Goal: Navigation & Orientation: Find specific page/section

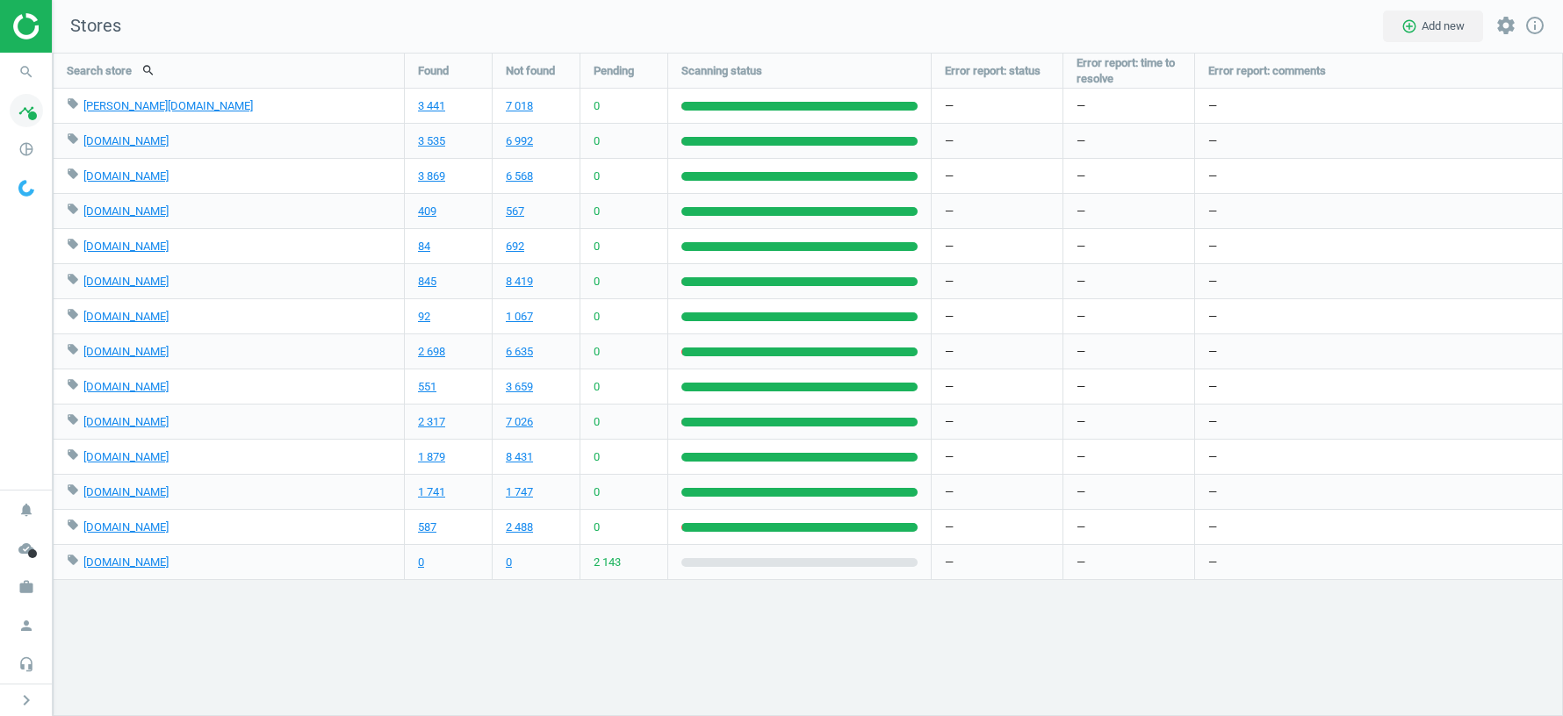
scroll to position [664, 1510]
click at [23, 585] on icon "work" at bounding box center [26, 587] width 33 height 33
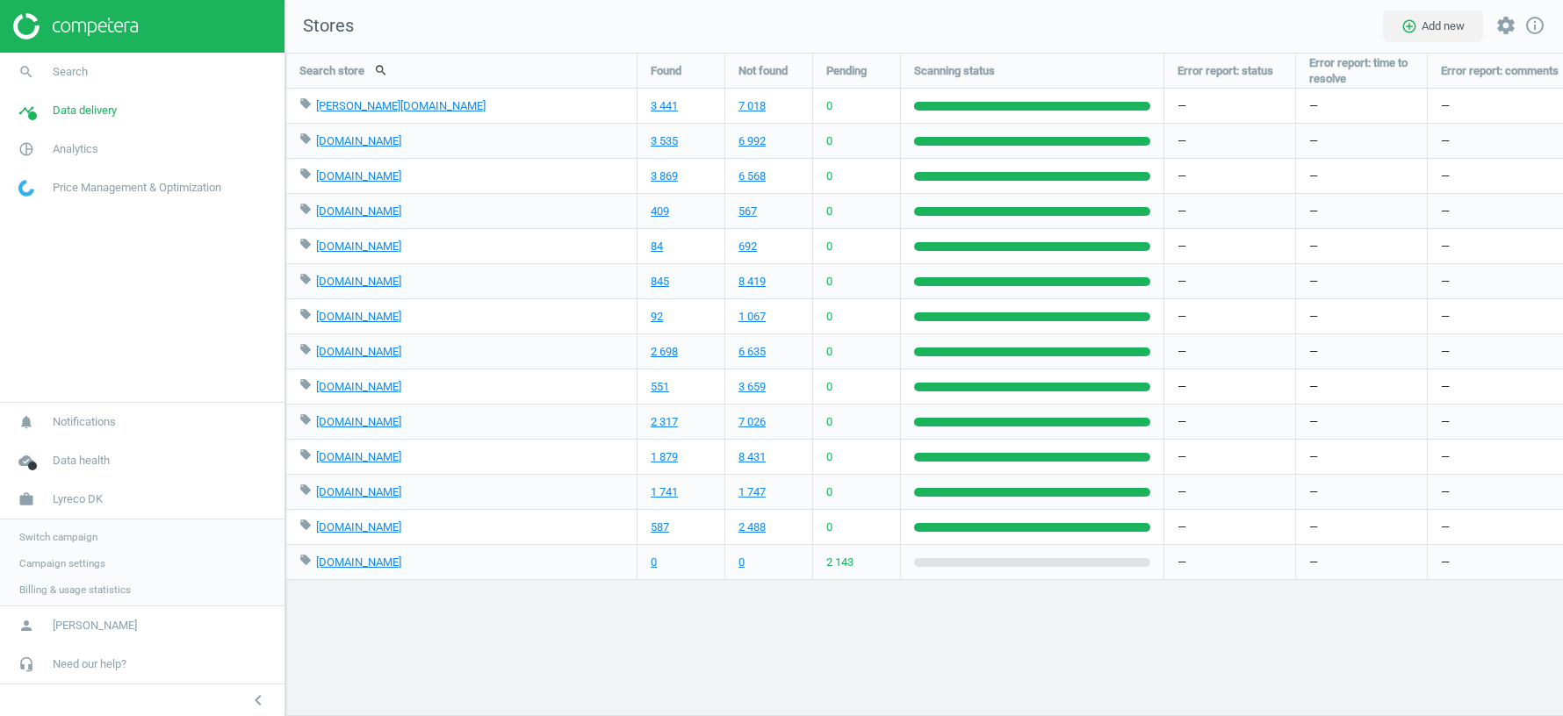
scroll to position [664, 1277]
click at [54, 528] on link "Switch campaign" at bounding box center [142, 535] width 284 height 26
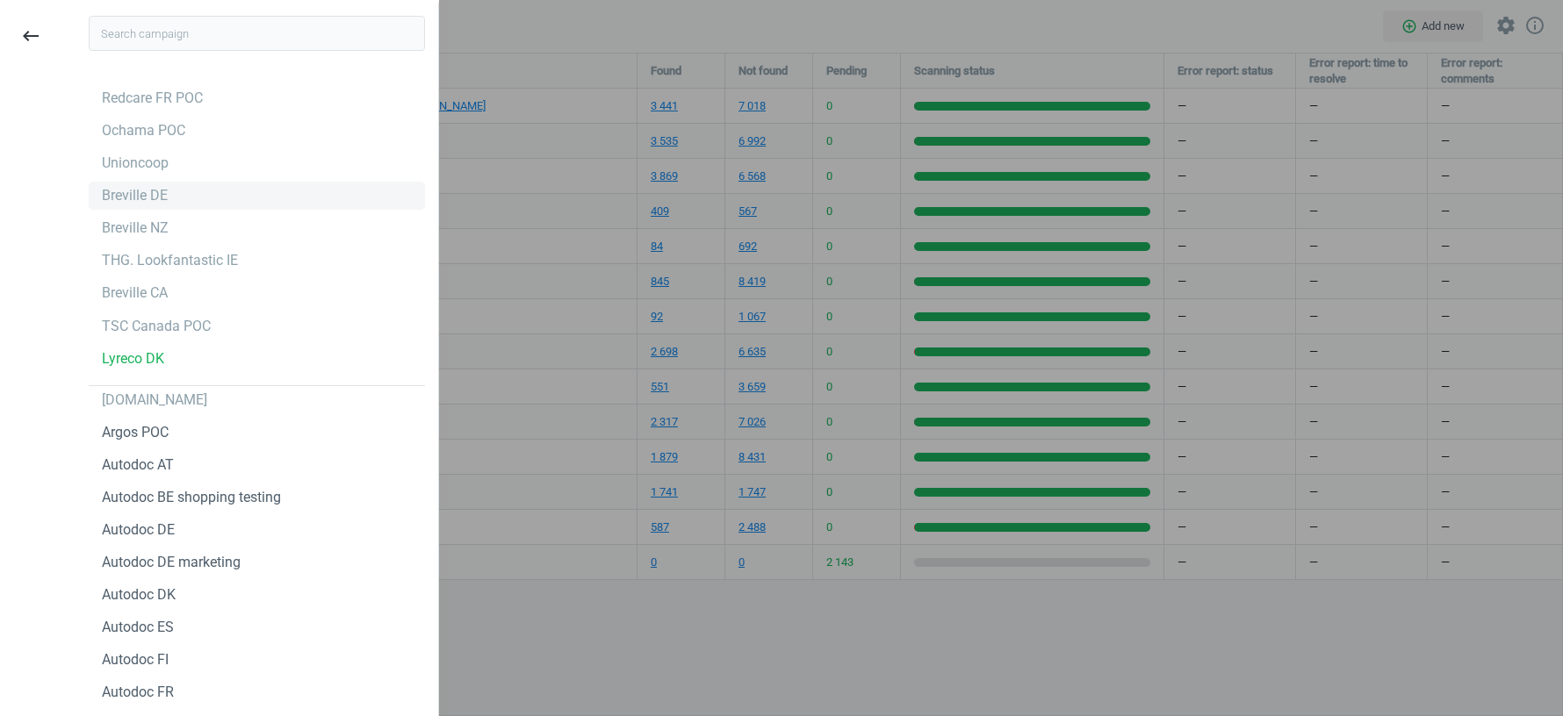
click at [135, 199] on div "Breville DE" at bounding box center [135, 195] width 66 height 19
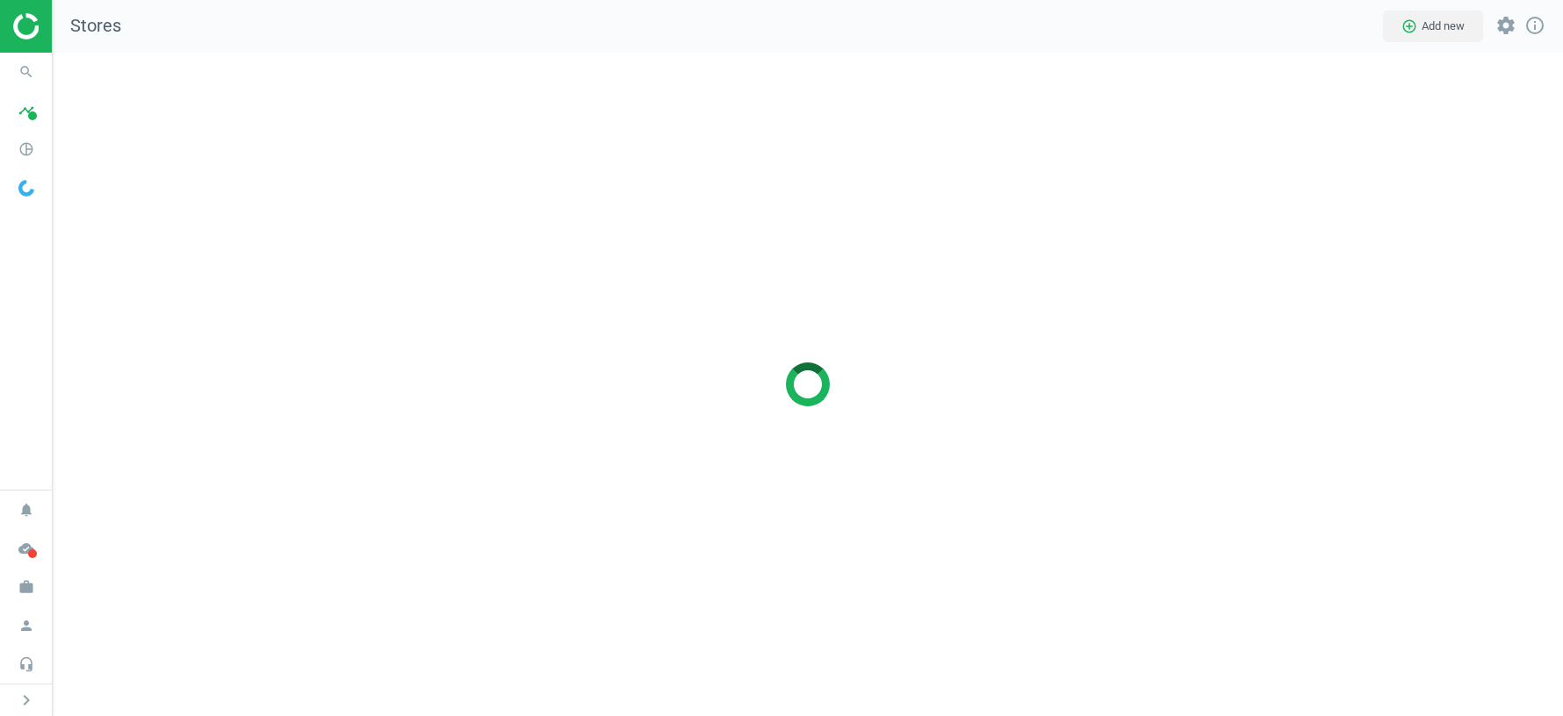
scroll to position [664, 1510]
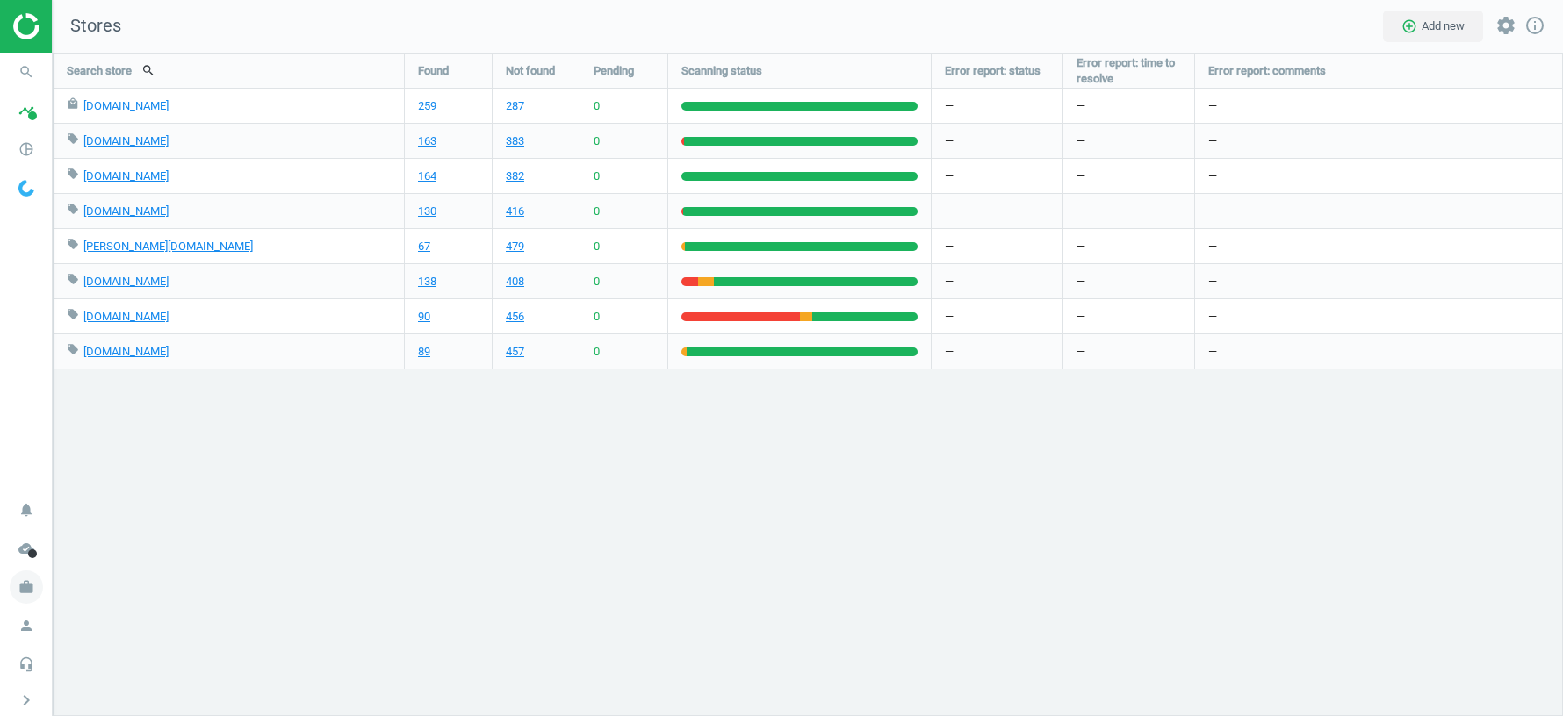
click at [26, 586] on icon "work" at bounding box center [26, 587] width 33 height 33
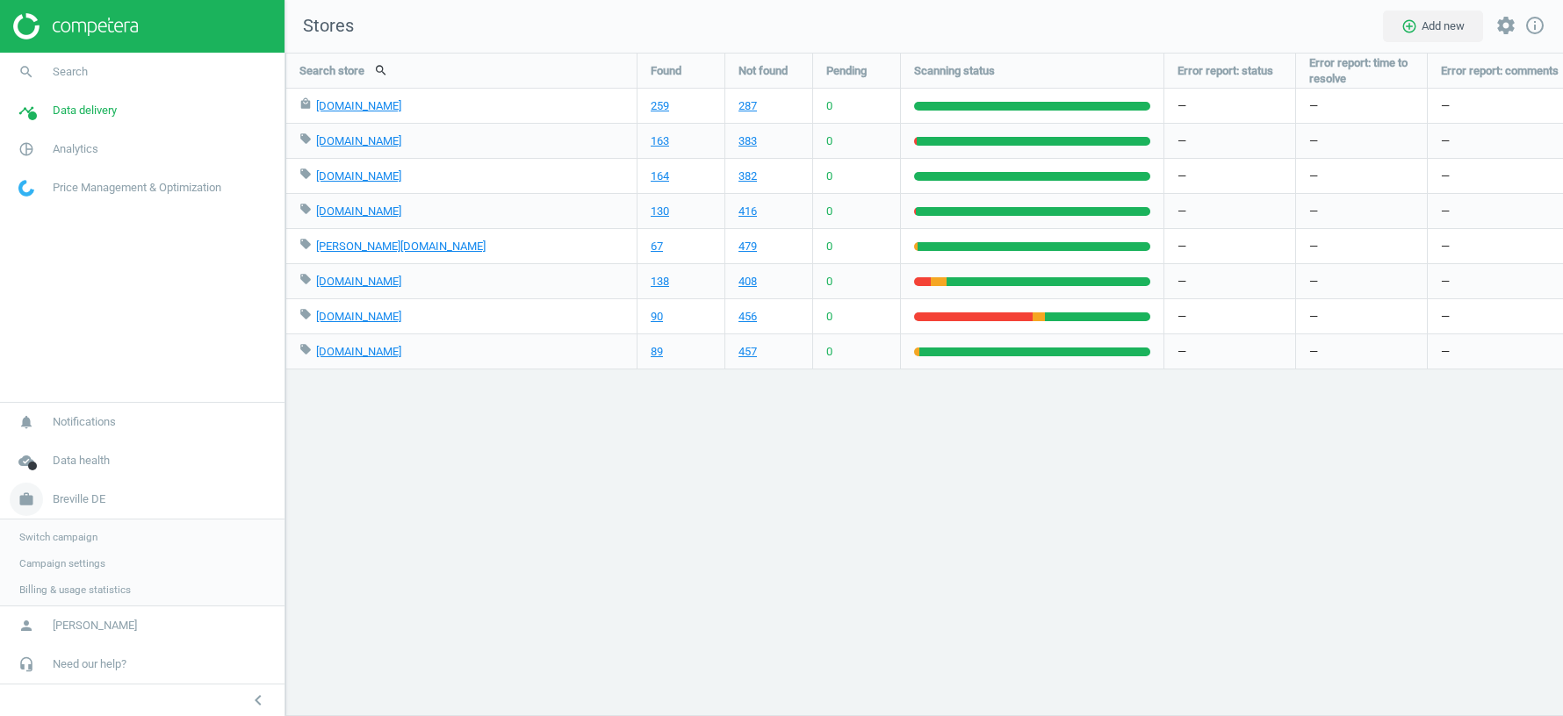
scroll to position [8, 9]
click at [76, 537] on span "Switch campaign" at bounding box center [58, 536] width 78 height 14
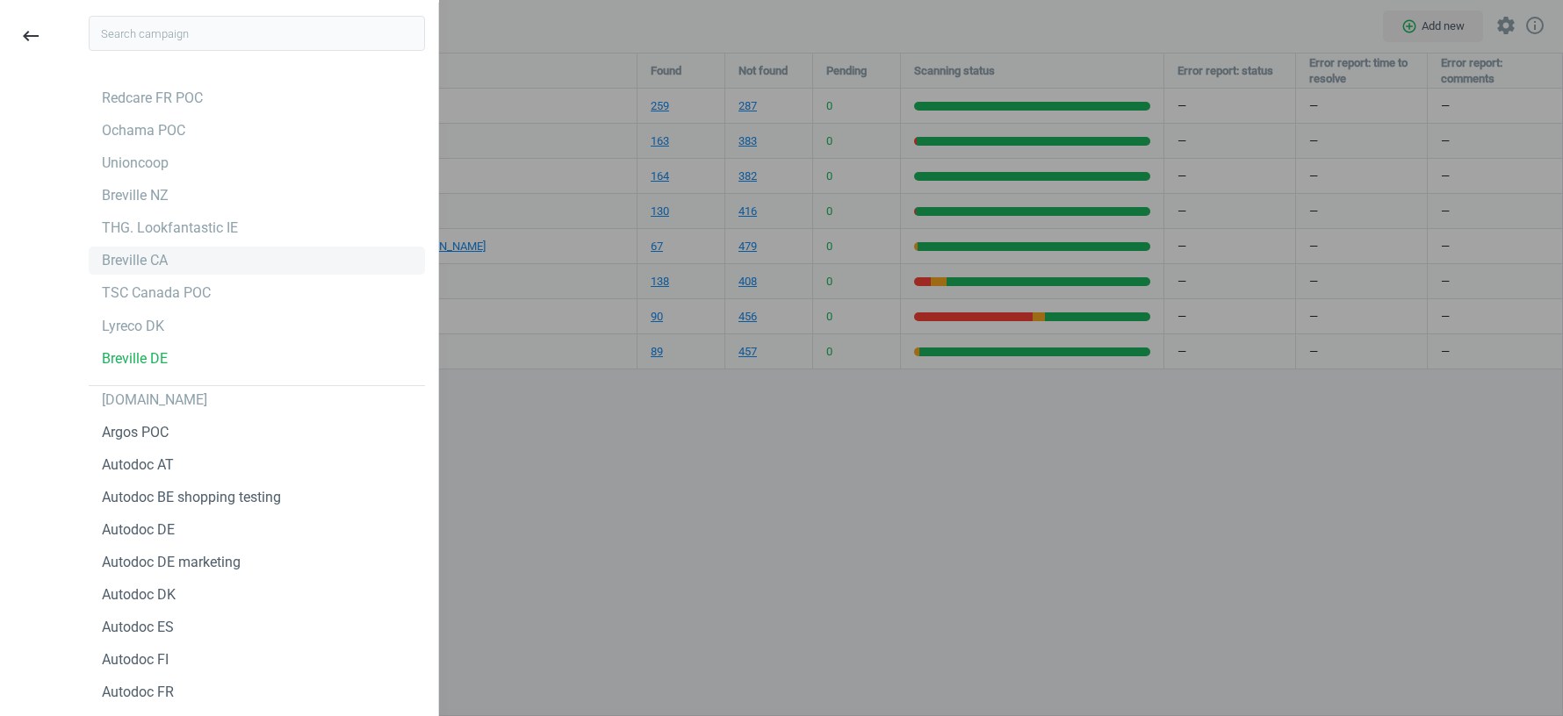
click at [147, 255] on div "Breville CA" at bounding box center [135, 260] width 66 height 19
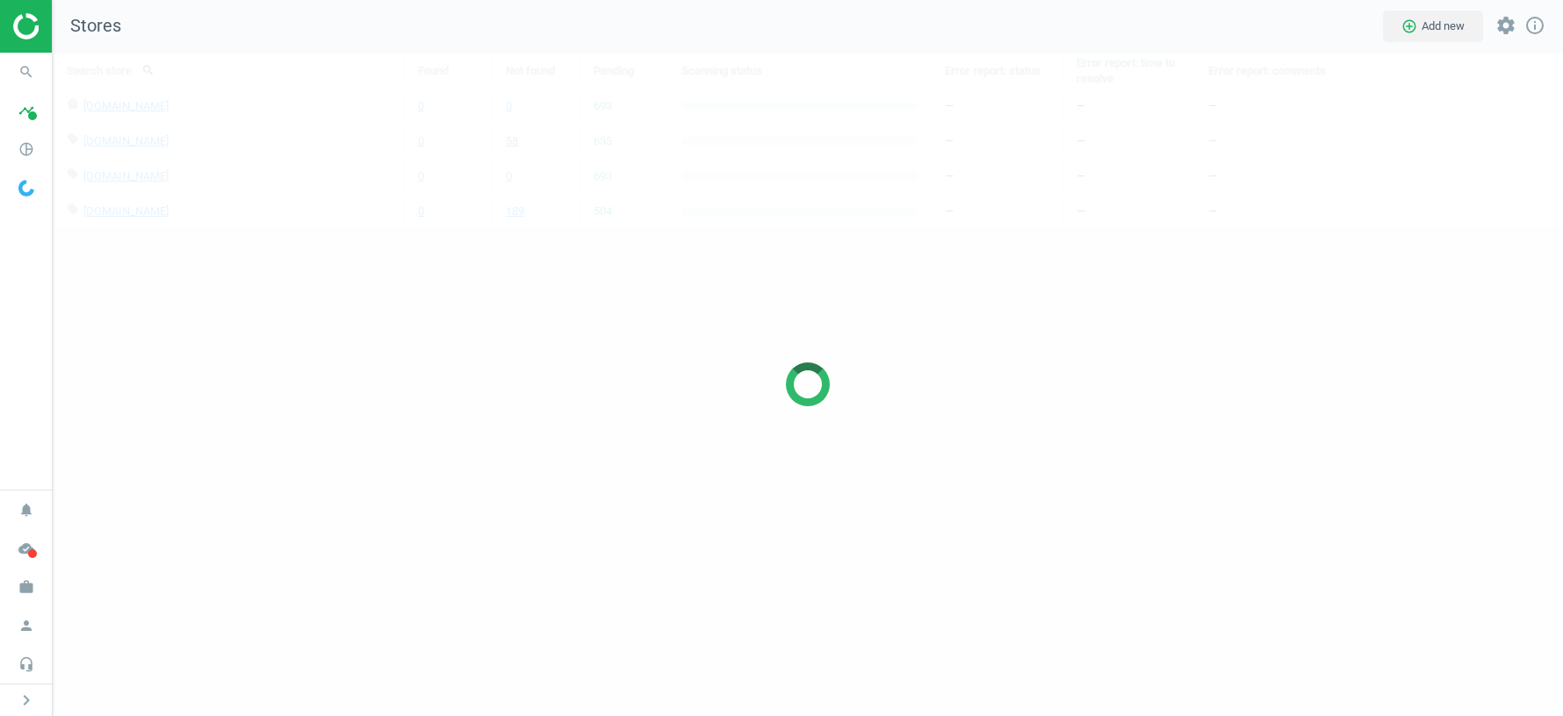
scroll to position [664, 1510]
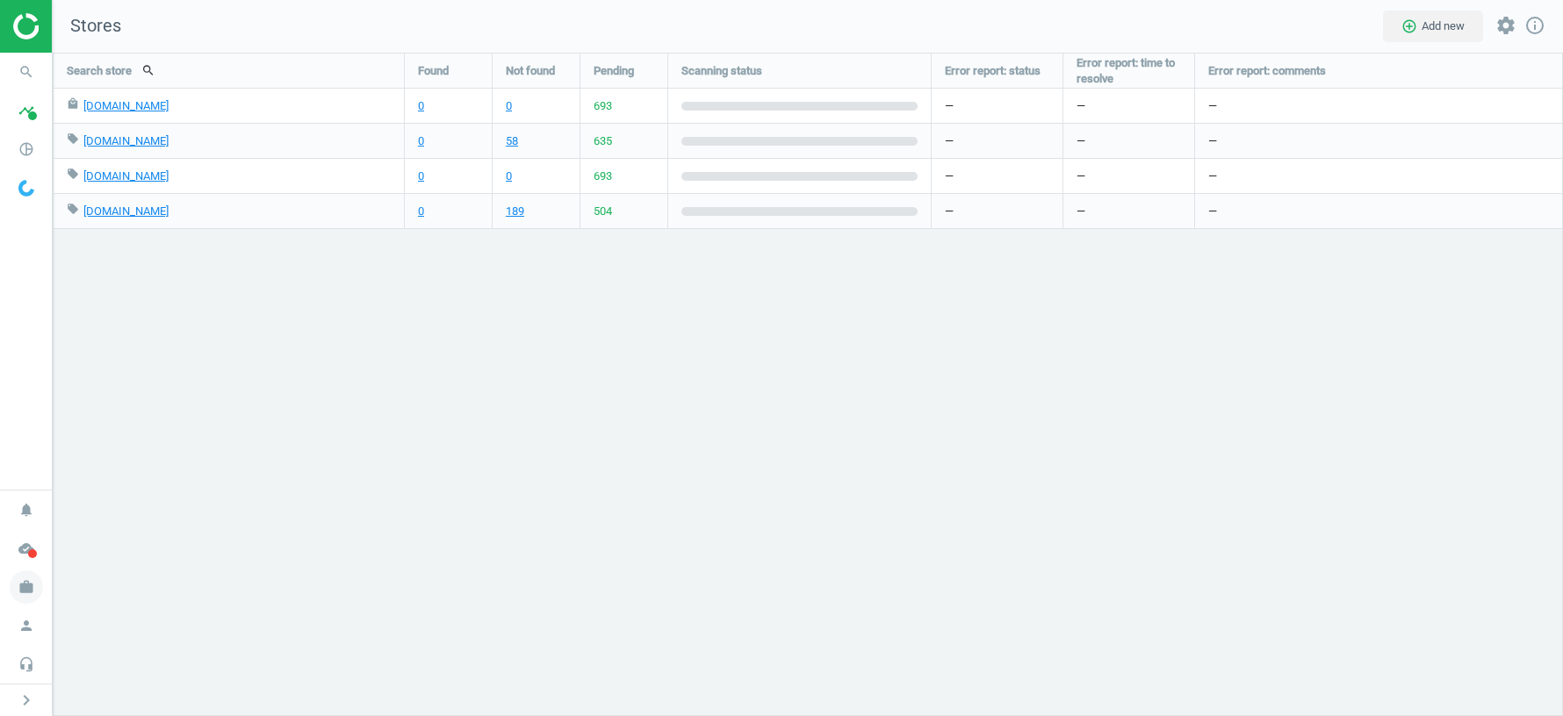
click at [27, 592] on icon "work" at bounding box center [26, 587] width 33 height 33
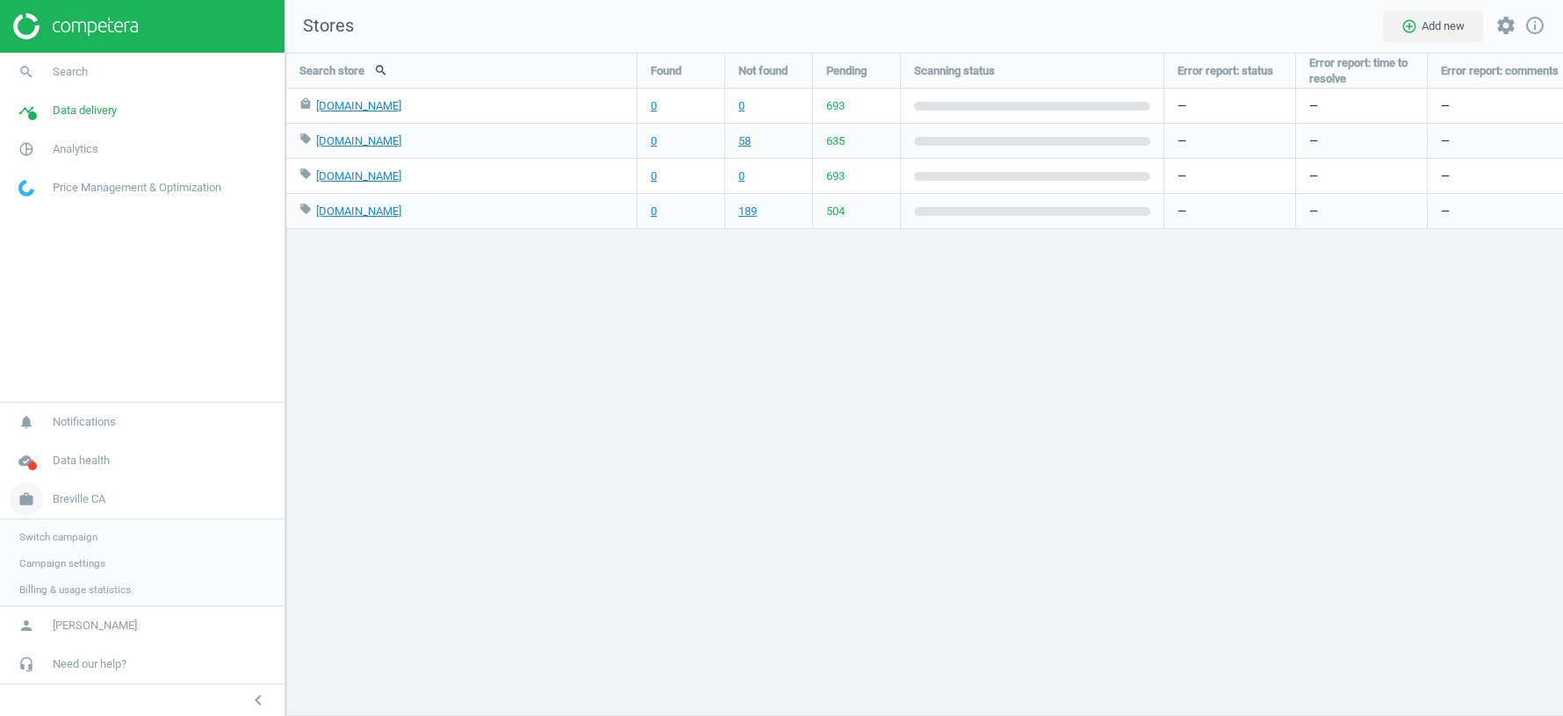
scroll to position [664, 1277]
click at [71, 534] on span "Switch campaign" at bounding box center [58, 536] width 78 height 14
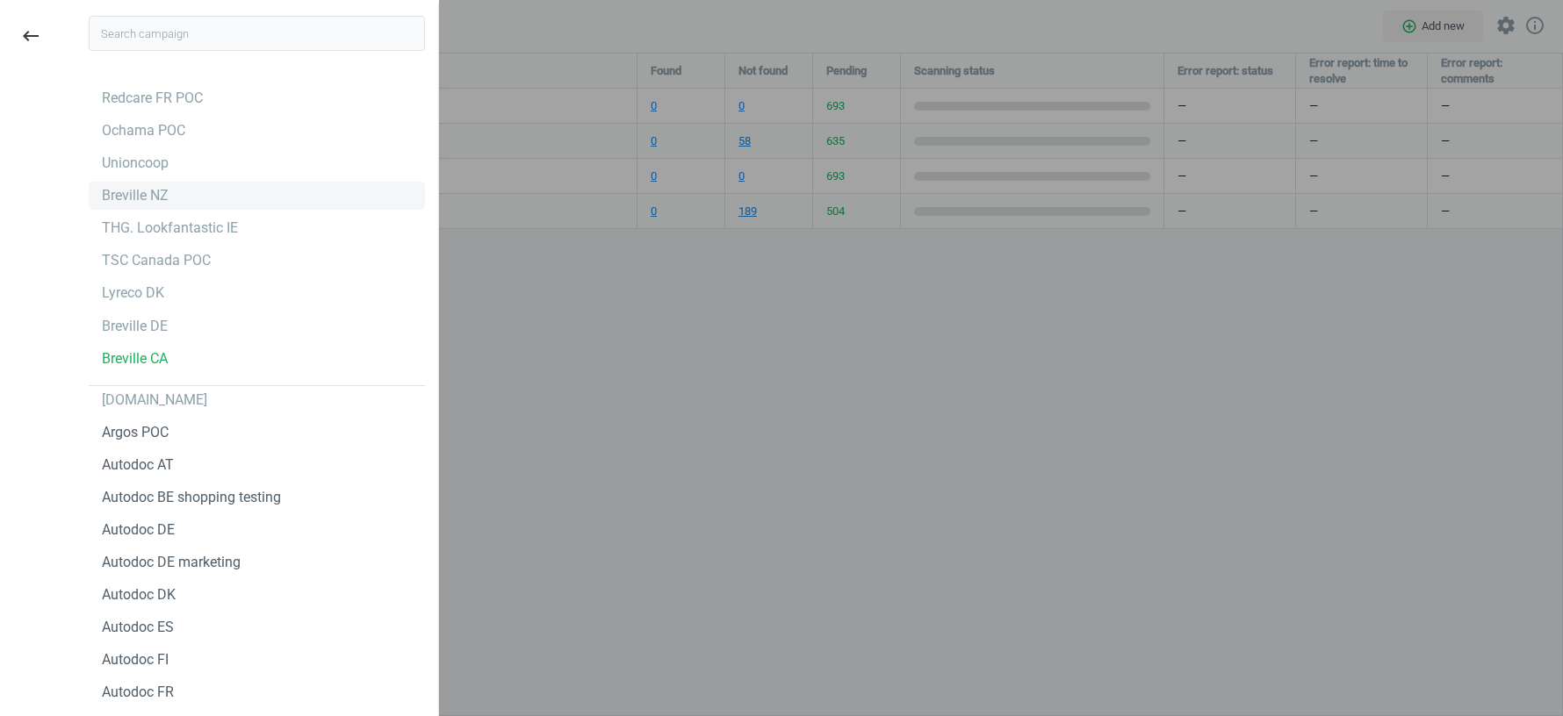
click at [127, 200] on div "Breville NZ" at bounding box center [135, 195] width 67 height 19
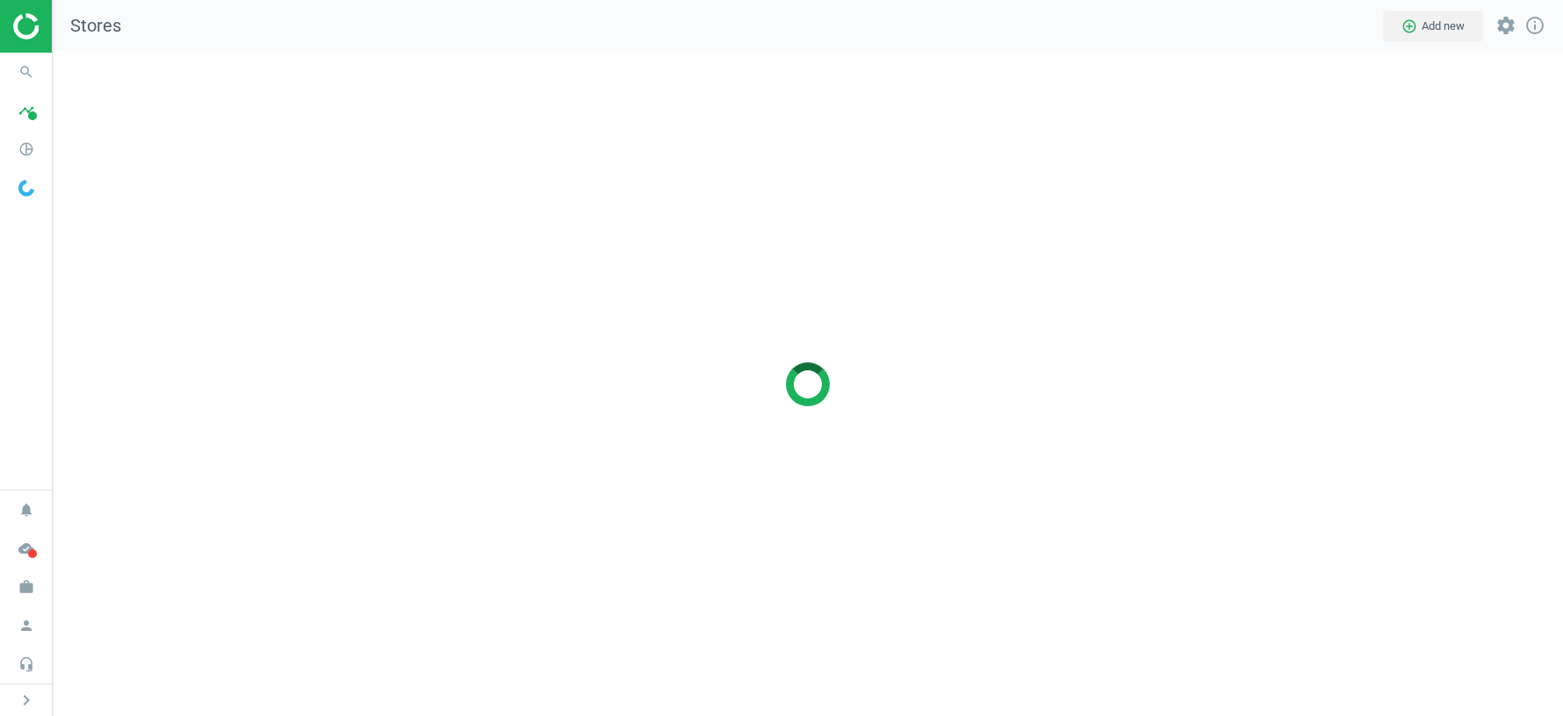
scroll to position [664, 1510]
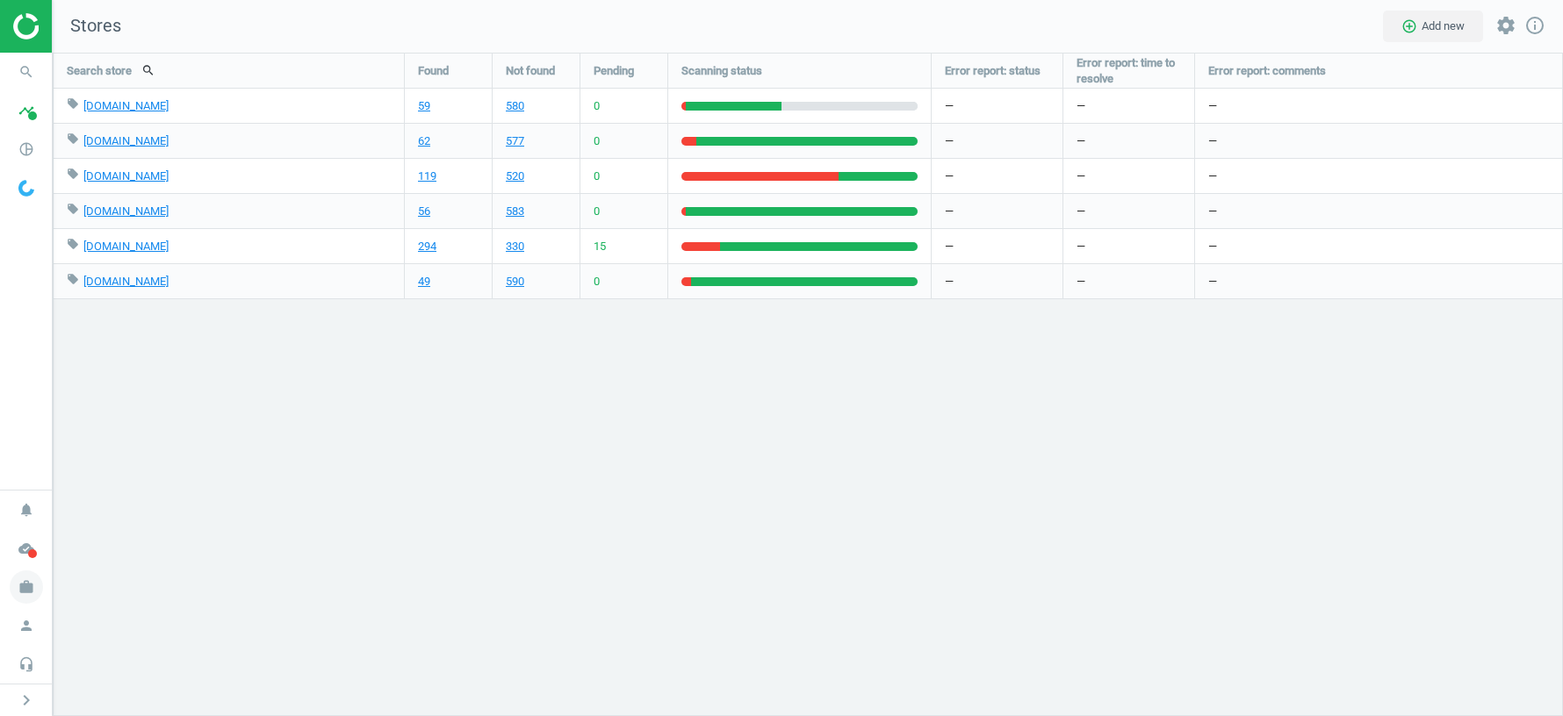
click at [26, 586] on icon "work" at bounding box center [26, 587] width 33 height 33
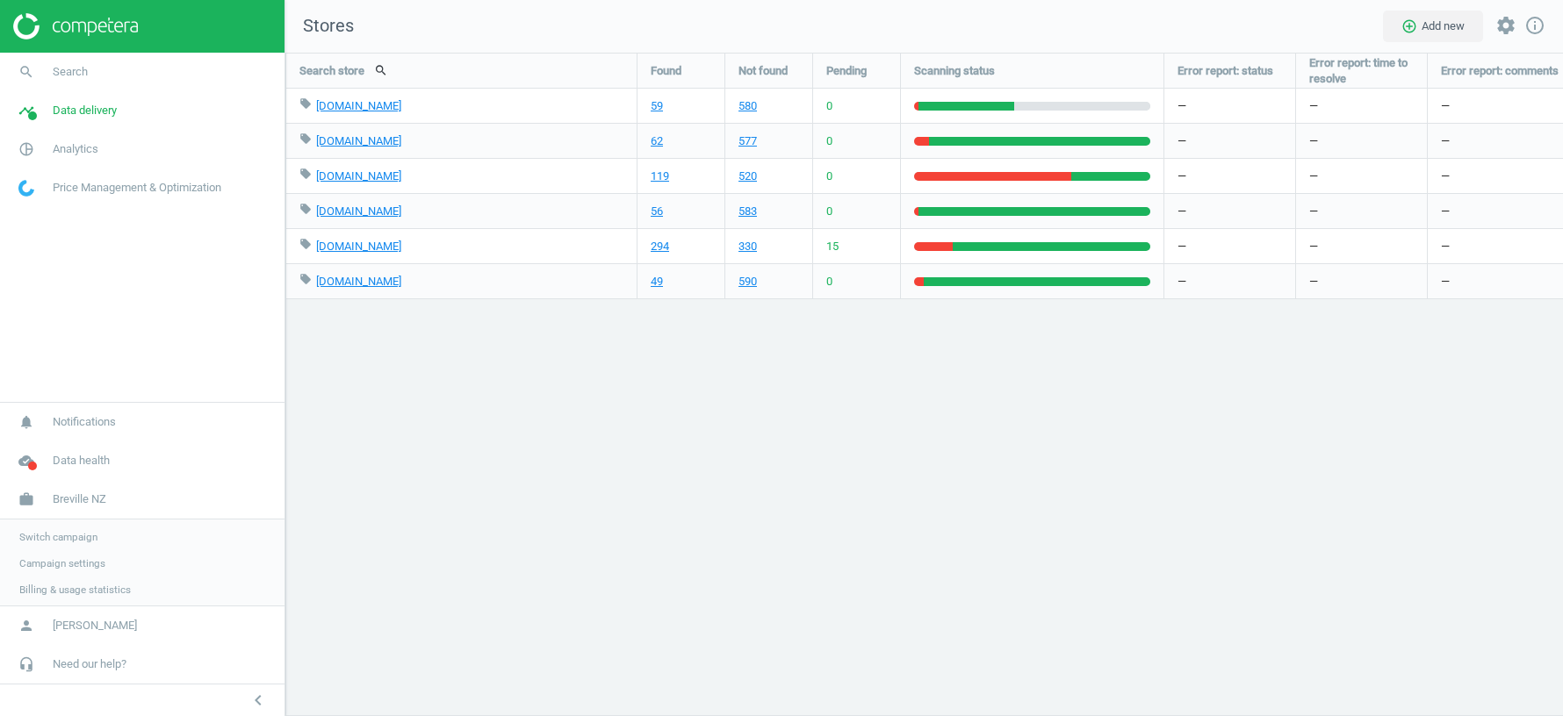
scroll to position [664, 1277]
click at [106, 538] on link "Switch campaign" at bounding box center [142, 535] width 284 height 26
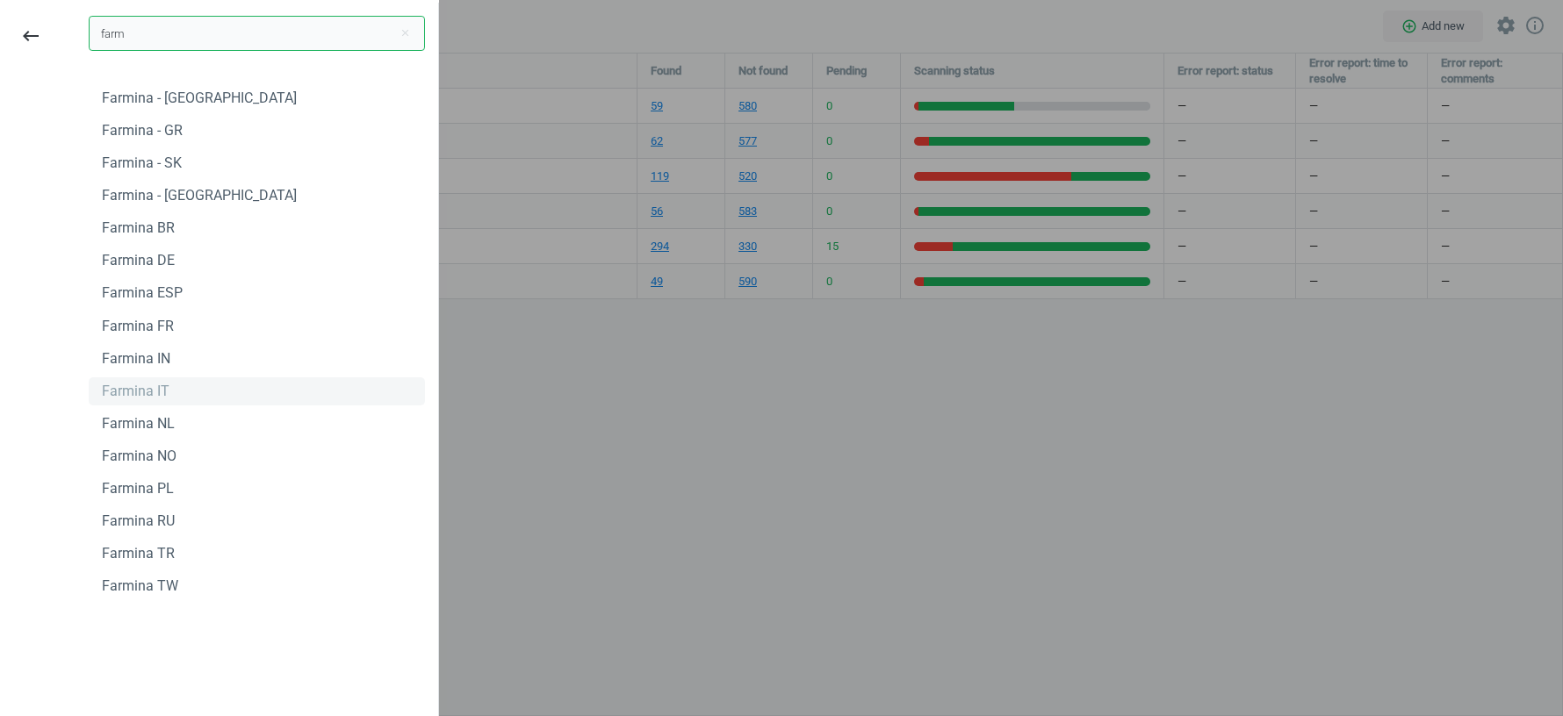
type input "farm"
click at [151, 388] on div "Farmina IT" at bounding box center [136, 391] width 68 height 19
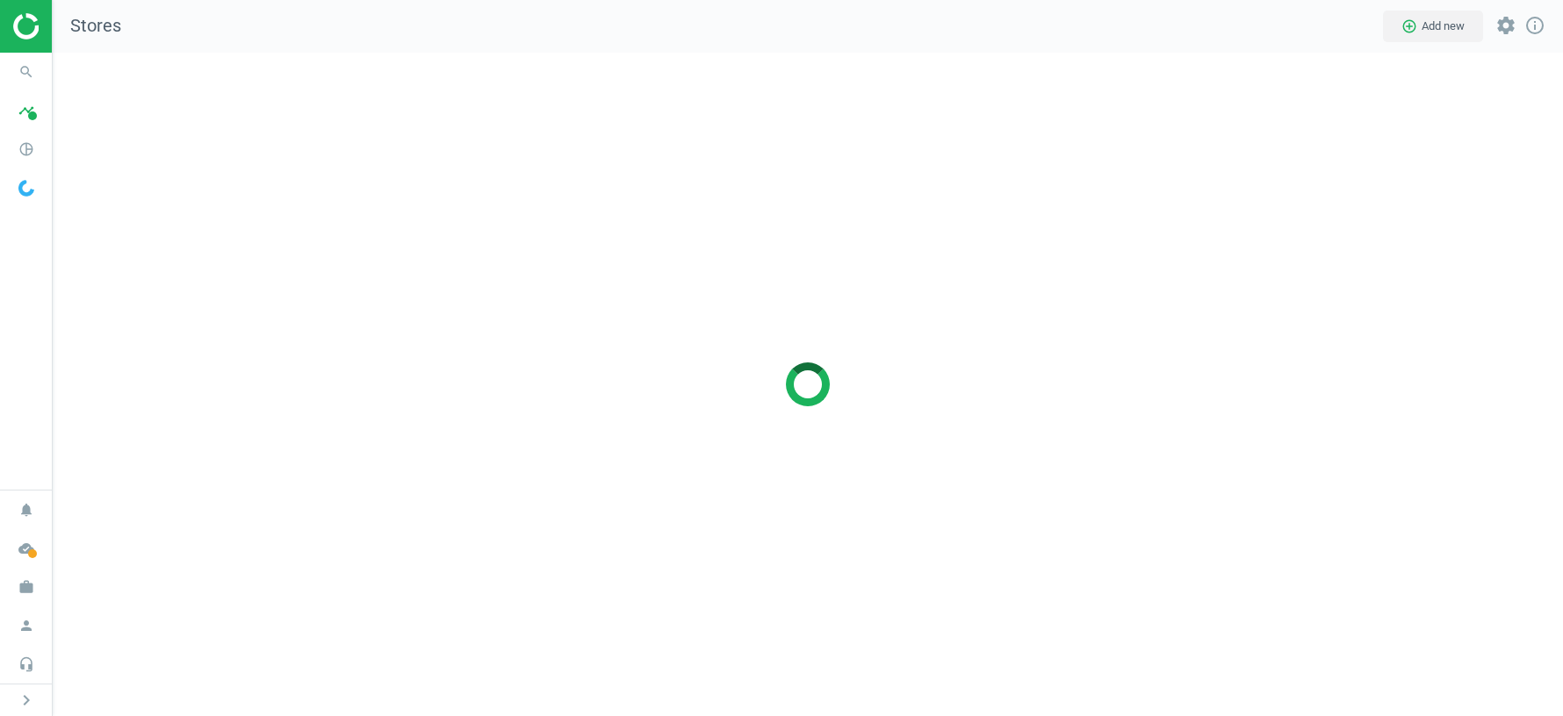
scroll to position [664, 1510]
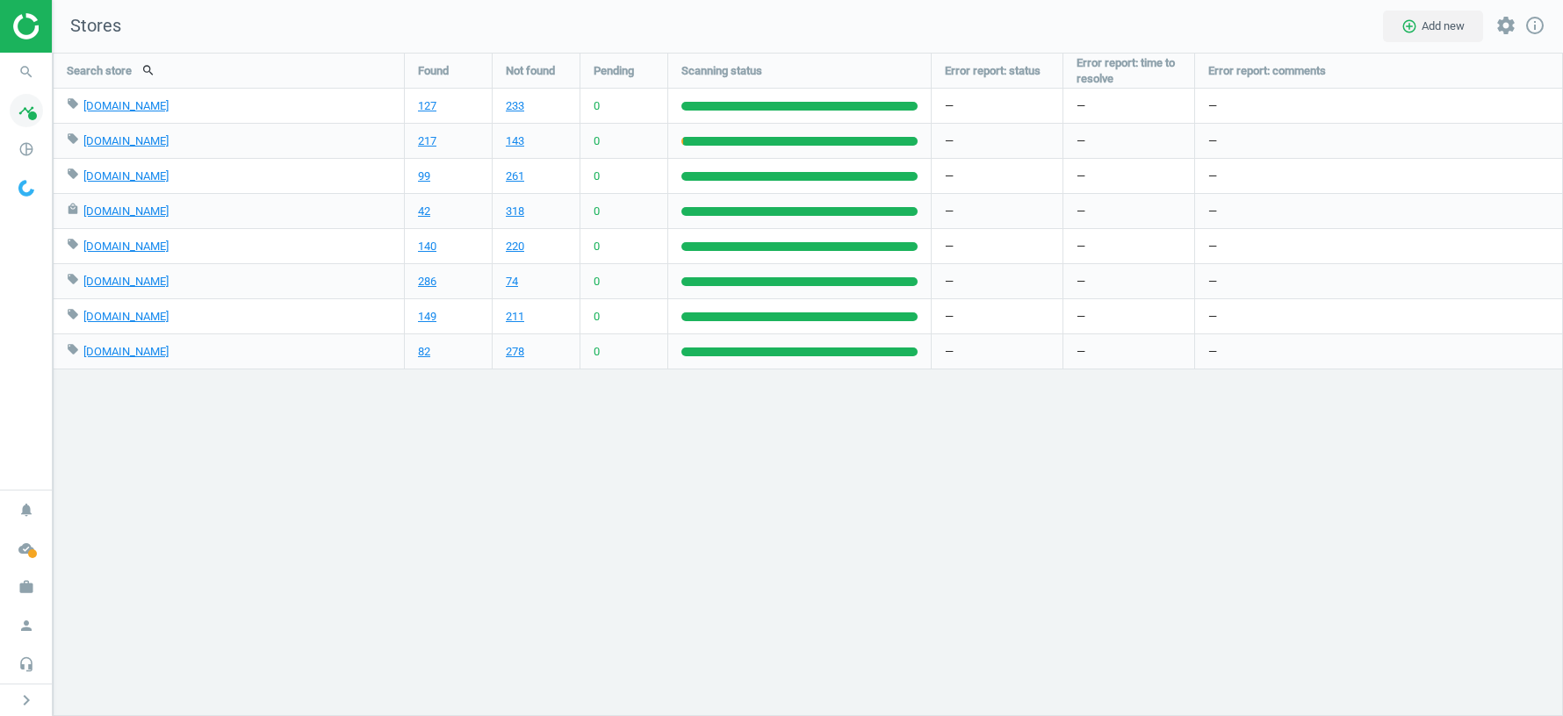
click at [25, 123] on icon "timeline" at bounding box center [26, 110] width 33 height 33
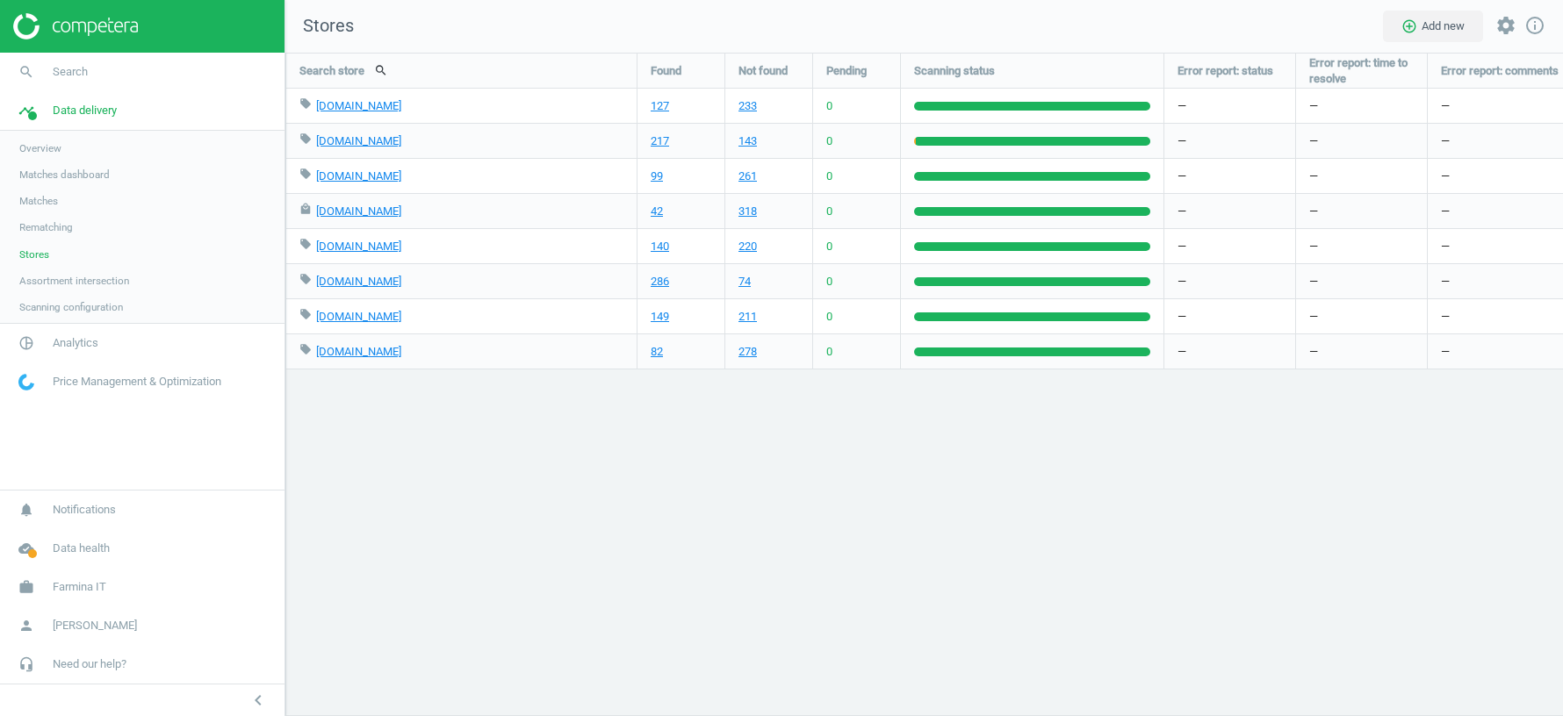
scroll to position [664, 1277]
click at [58, 152] on span "Overview" at bounding box center [40, 148] width 42 height 14
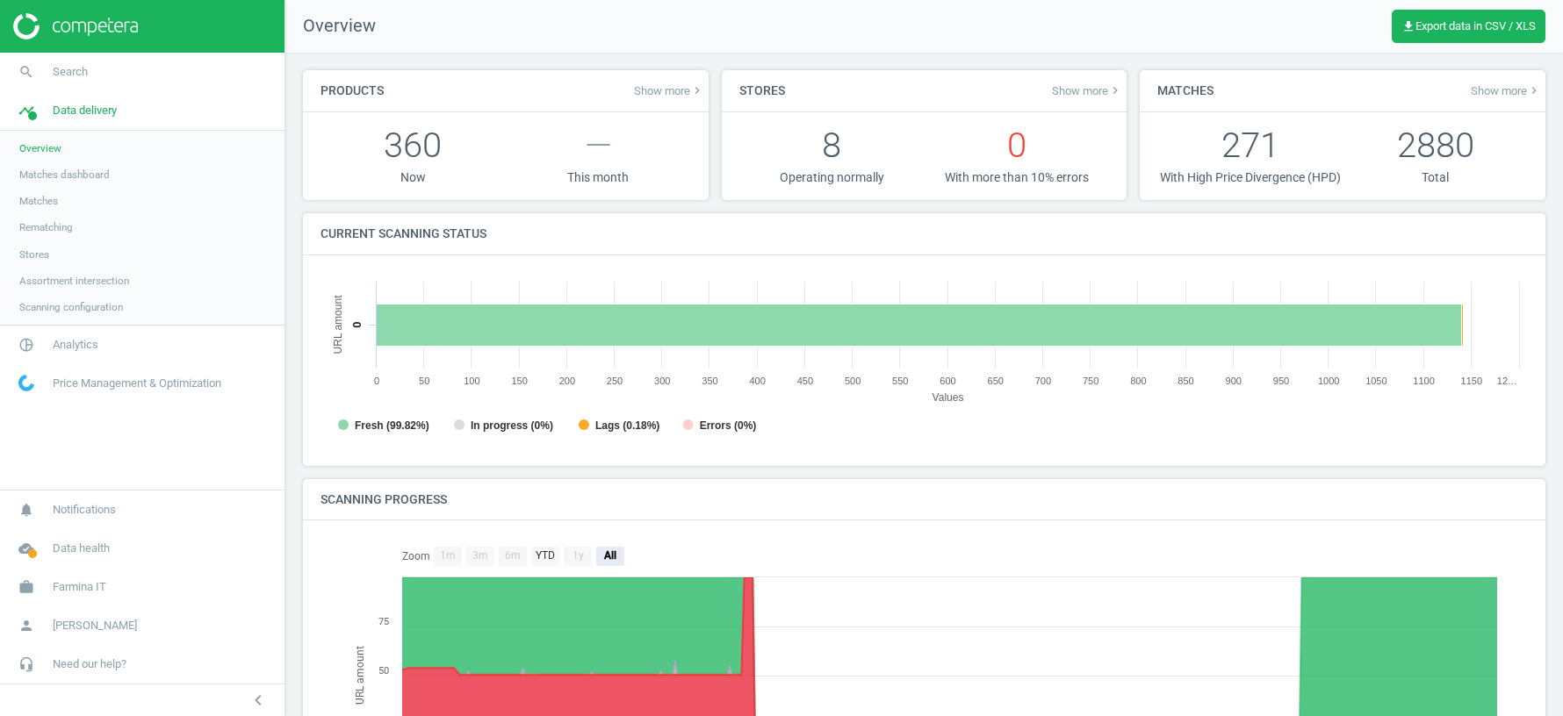
scroll to position [233, 0]
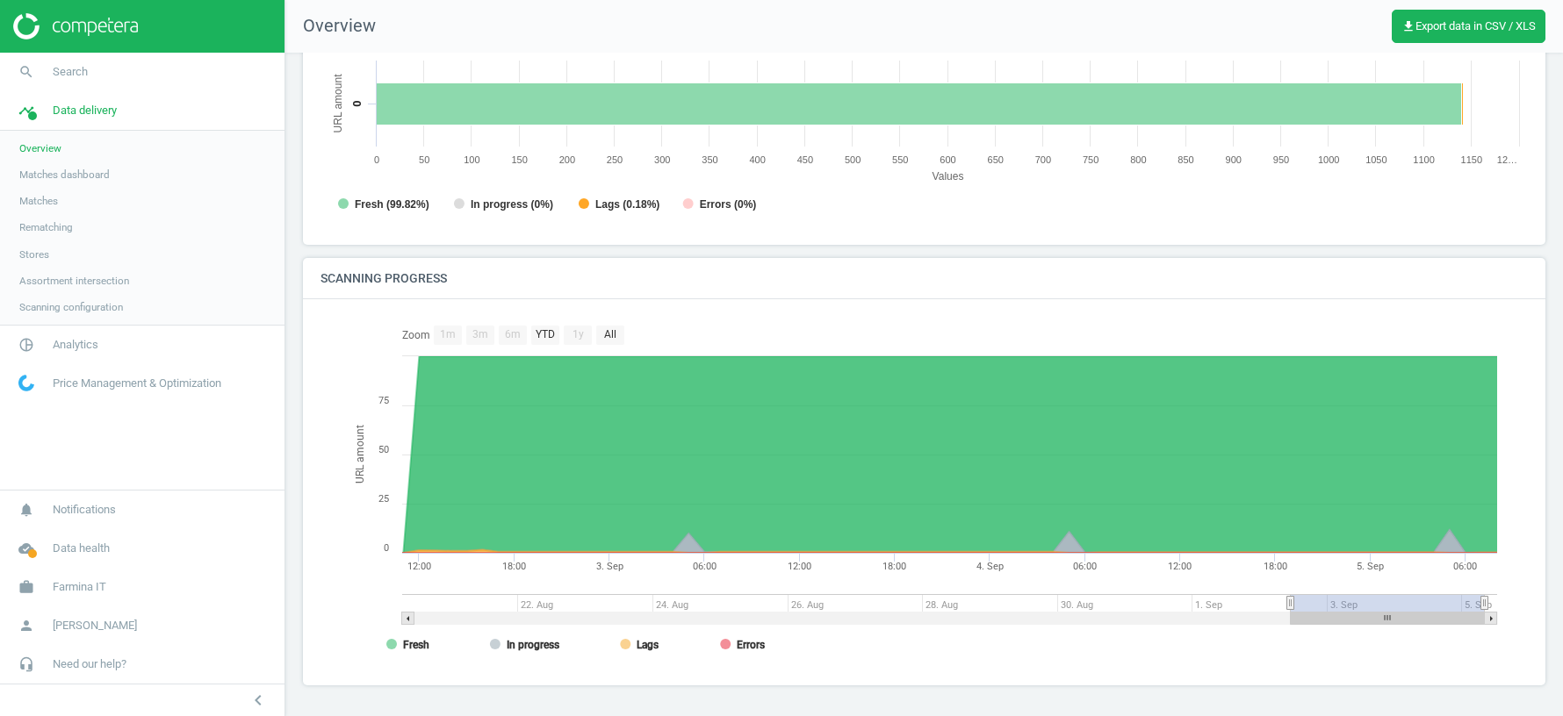
drag, startPoint x: 460, startPoint y: 601, endPoint x: 1291, endPoint y: 611, distance: 831.5
click at [1291, 612] on icon "Created with Highstock 6.2.0 URL amount 3. Sep 4. Sep 5. Sep 12:00 12:00 18:00 …" at bounding box center [923, 492] width 1163 height 351
click at [76, 232] on link "Rematching" at bounding box center [142, 227] width 284 height 26
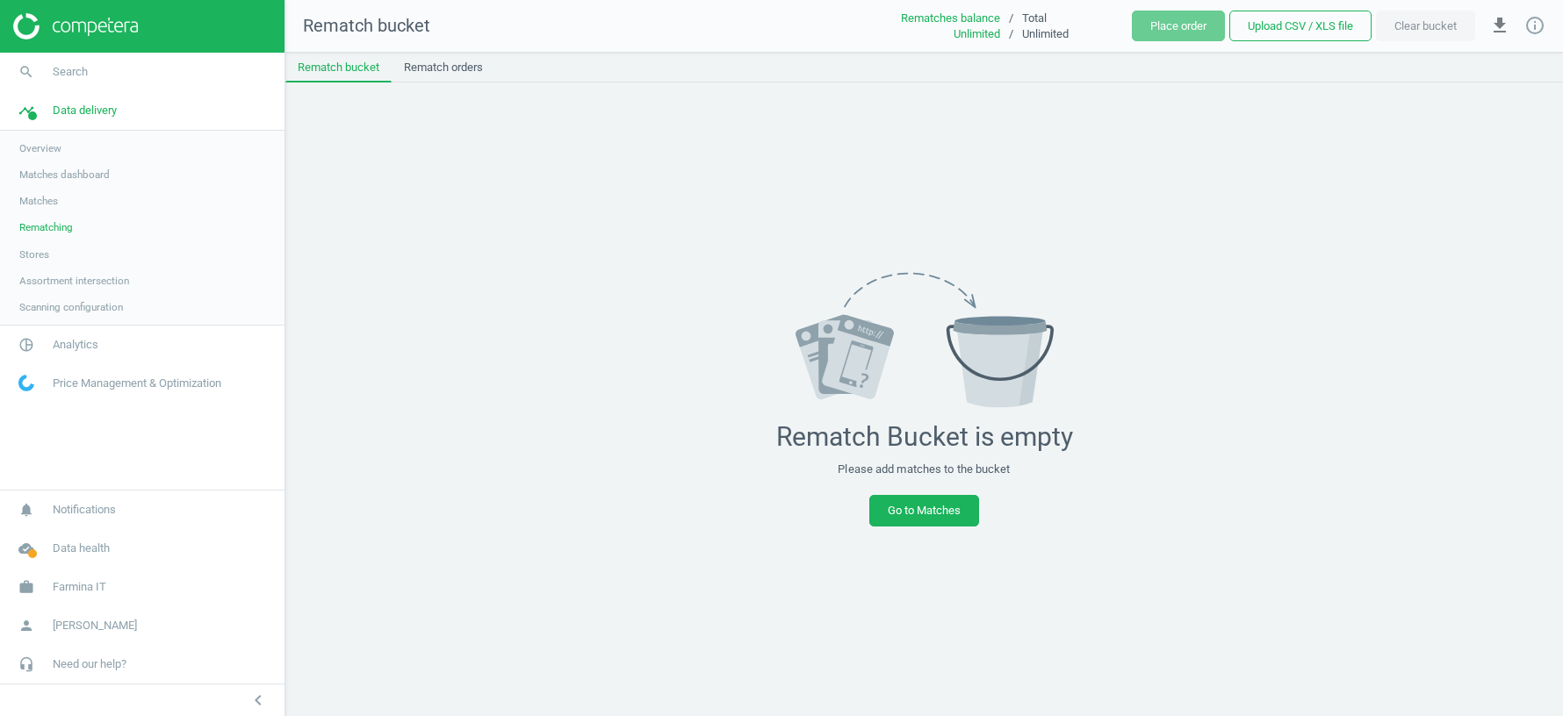
click at [49, 254] on span "Stores" at bounding box center [34, 255] width 30 height 14
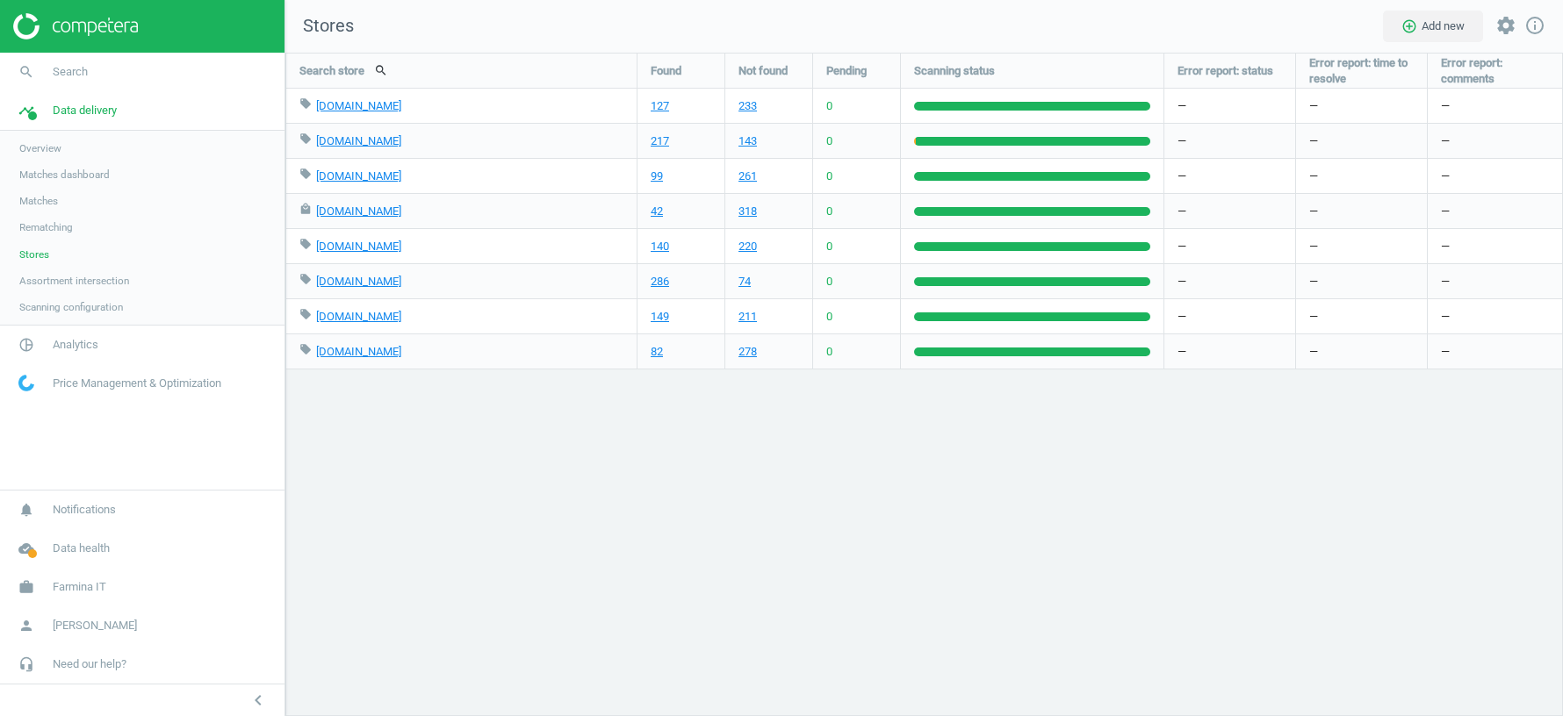
scroll to position [664, 1277]
click at [61, 282] on span "Assortment intersection" at bounding box center [74, 281] width 110 height 14
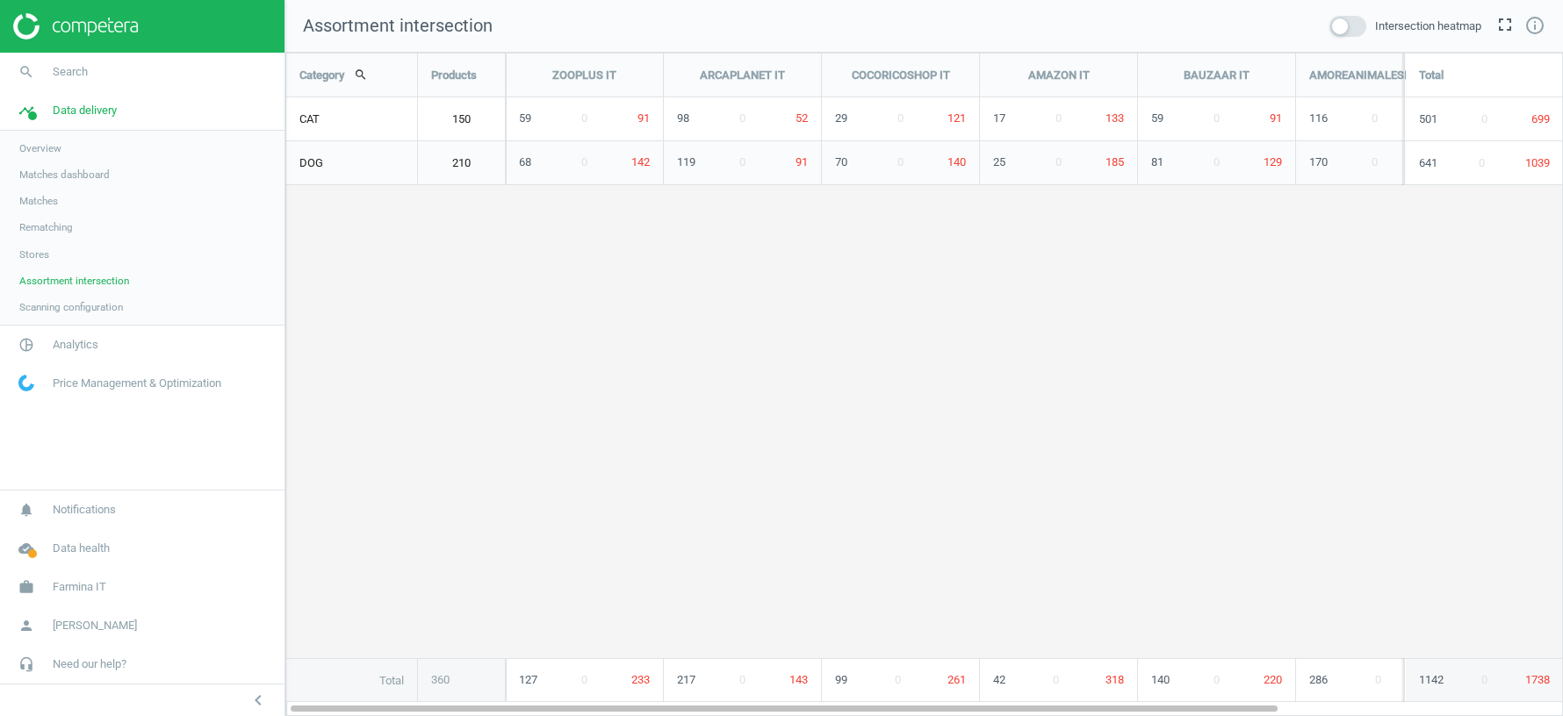
scroll to position [664, 1277]
click at [1352, 19] on span at bounding box center [1347, 26] width 37 height 21
click at [0, 0] on input "checkbox" at bounding box center [0, 0] width 0 height 0
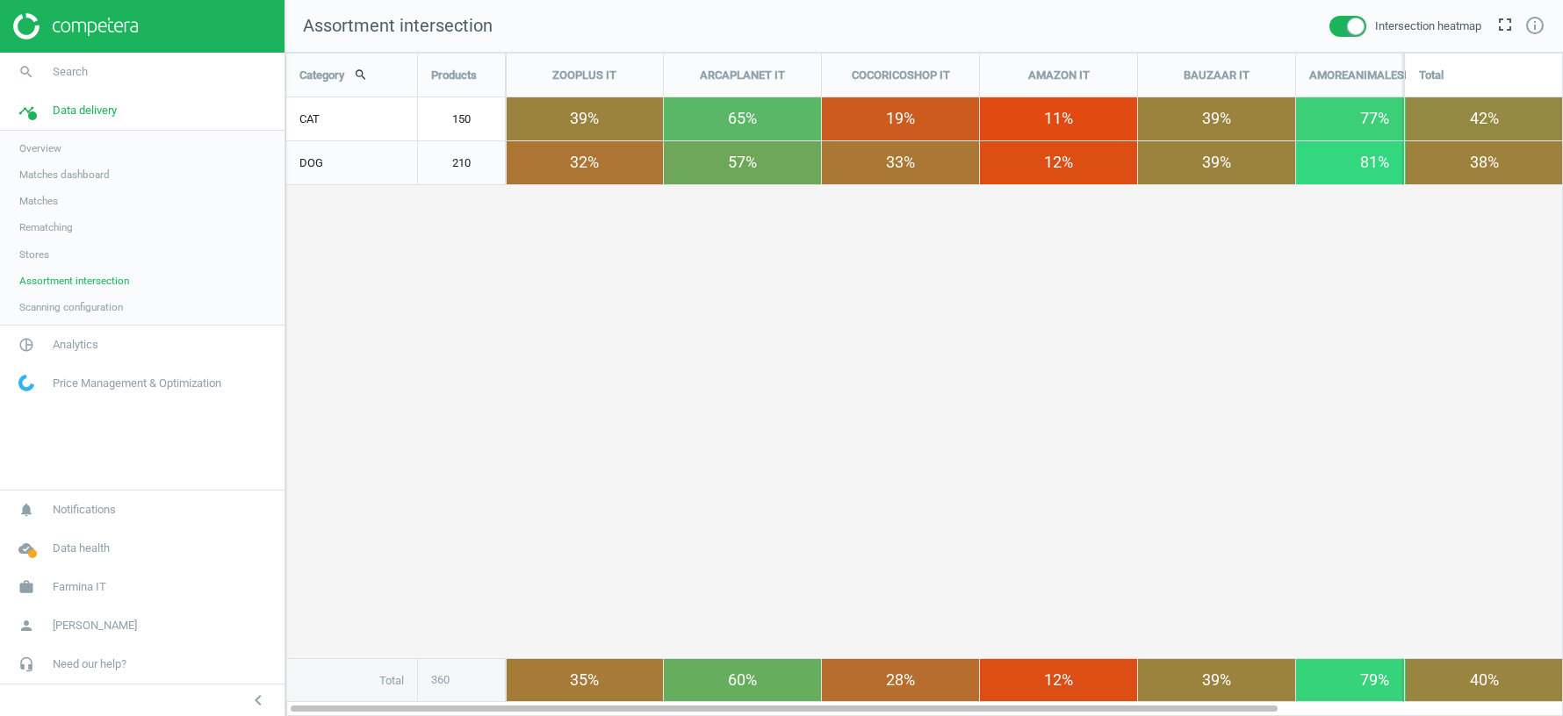
click at [93, 307] on span "Scanning configuration" at bounding box center [71, 307] width 104 height 14
